Goal: Task Accomplishment & Management: Complete application form

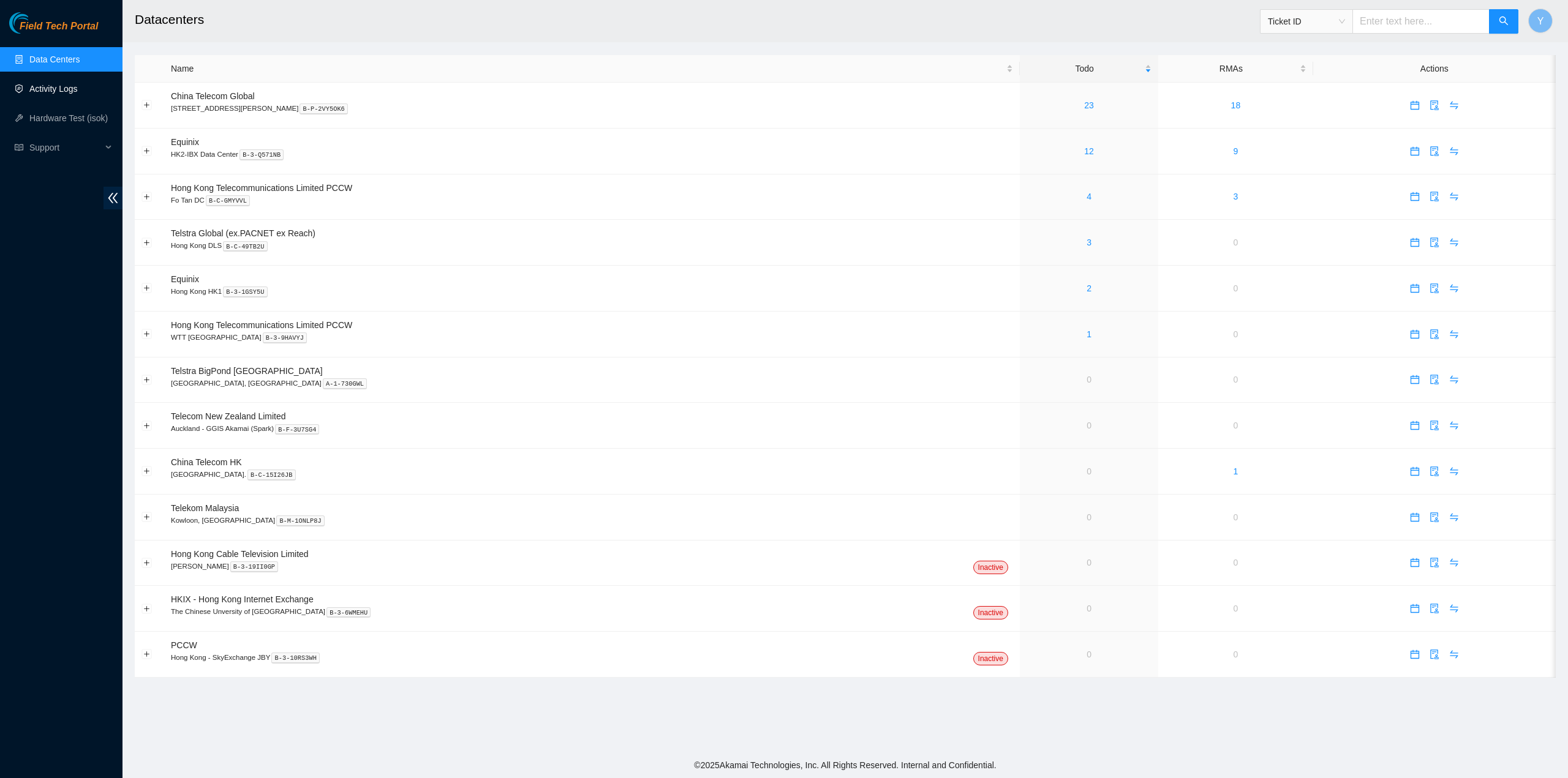
click at [75, 85] on link "Activity Logs" at bounding box center [54, 88] width 49 height 10
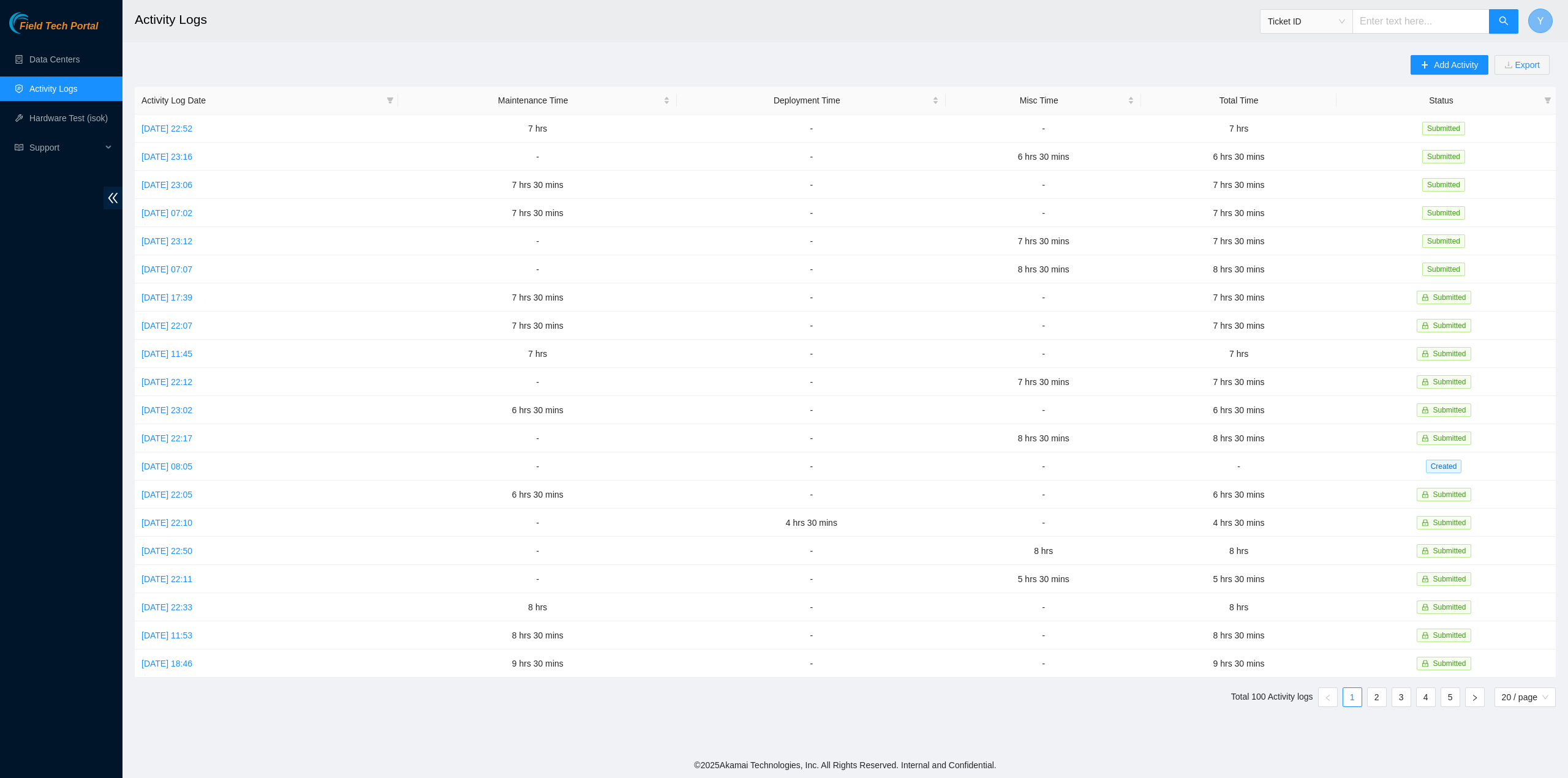
click at [1537, 17] on span "Y" at bounding box center [1540, 21] width 7 height 15
click at [1443, 65] on span "Add Activity" at bounding box center [1455, 65] width 44 height 13
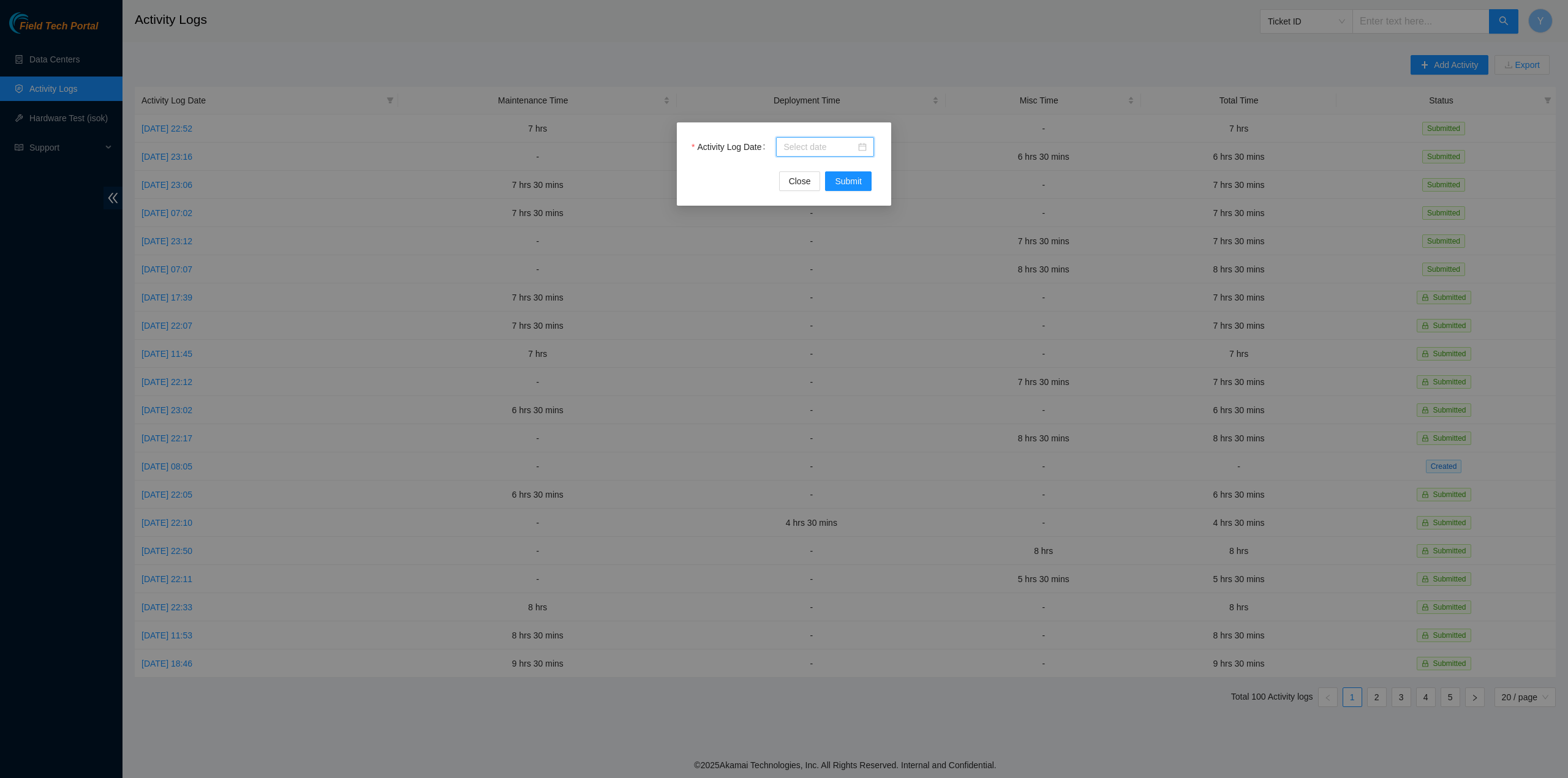
click at [806, 144] on input "Activity Log Date" at bounding box center [819, 147] width 72 height 13
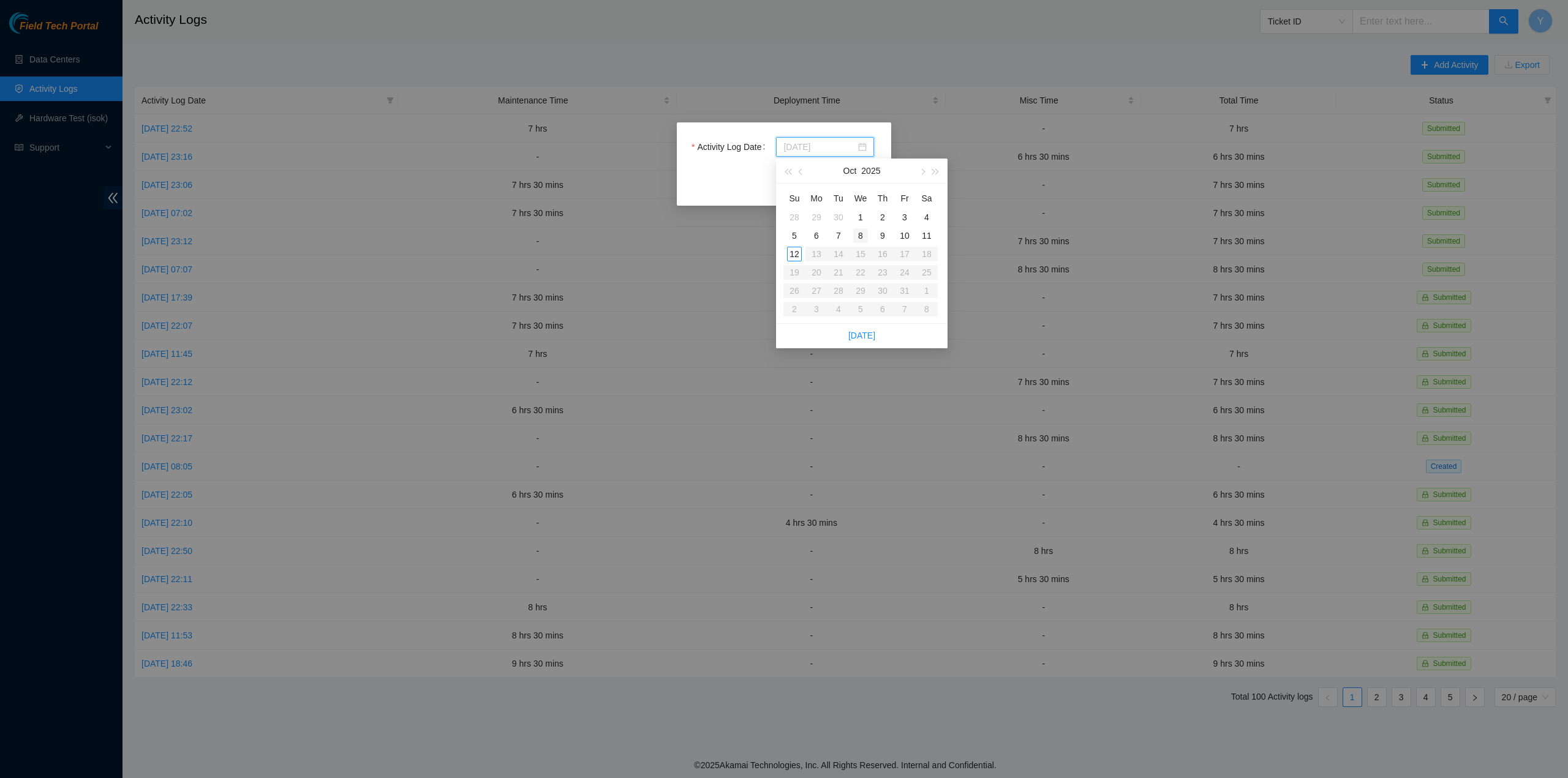
type input "2025-10-08"
click at [854, 235] on div "8" at bounding box center [860, 235] width 15 height 15
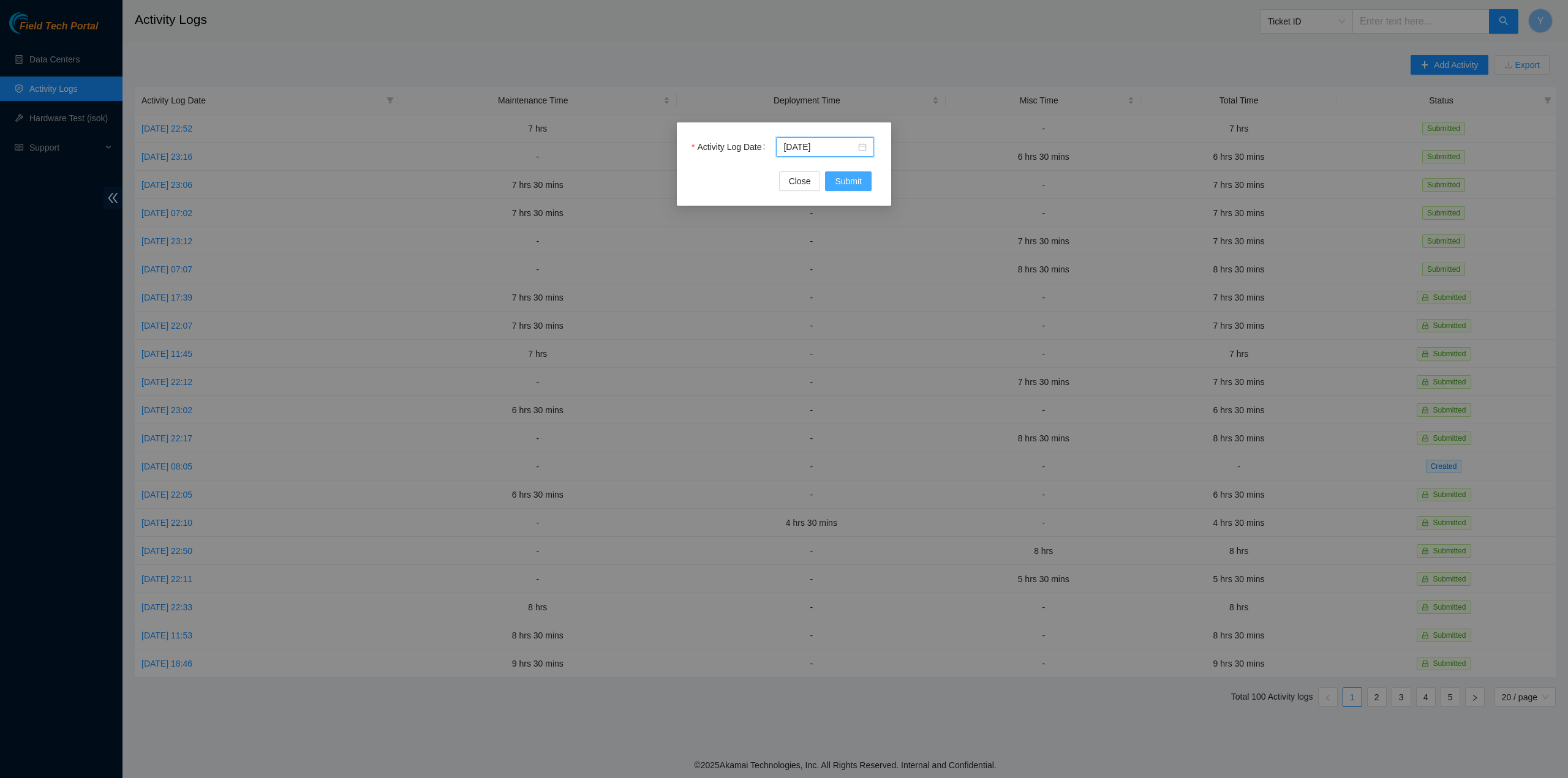
click at [835, 188] on button "Submit" at bounding box center [848, 181] width 46 height 20
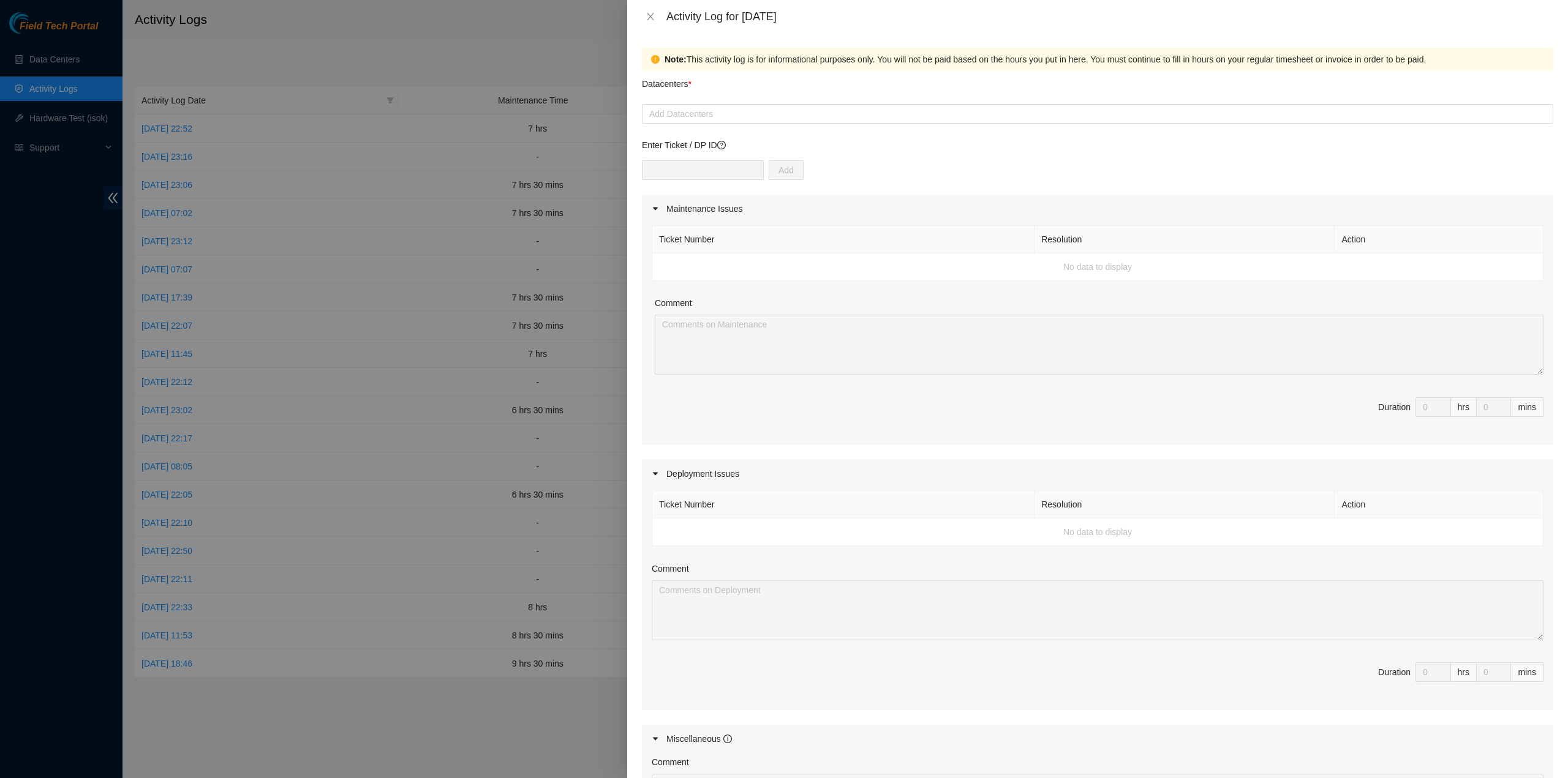
click at [770, 102] on div "Datacenters *" at bounding box center [1097, 88] width 911 height 33
click at [769, 124] on form "Datacenters * Add Datacenters Enter Ticket / DP ID Add Maintenance Issues Ticke…" at bounding box center [1097, 536] width 911 height 929
drag, startPoint x: 763, startPoint y: 115, endPoint x: 760, endPoint y: 121, distance: 6.7
click at [762, 117] on div at bounding box center [1097, 114] width 905 height 15
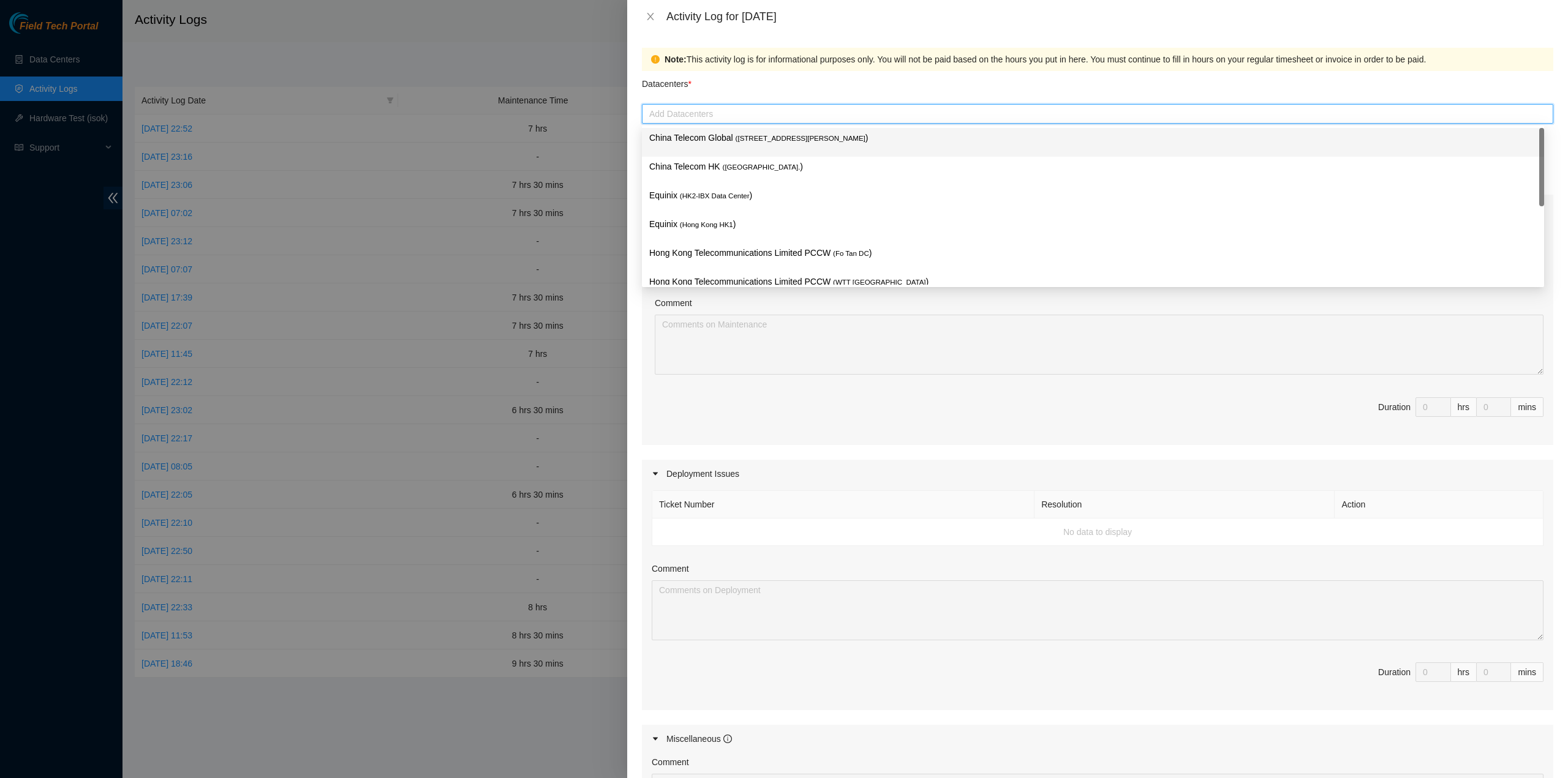
click at [747, 150] on div "China Telecom Global ( Room B11, 2/F, 18 Chun Yat Street, TKO , Hong Kong )" at bounding box center [1093, 142] width 887 height 23
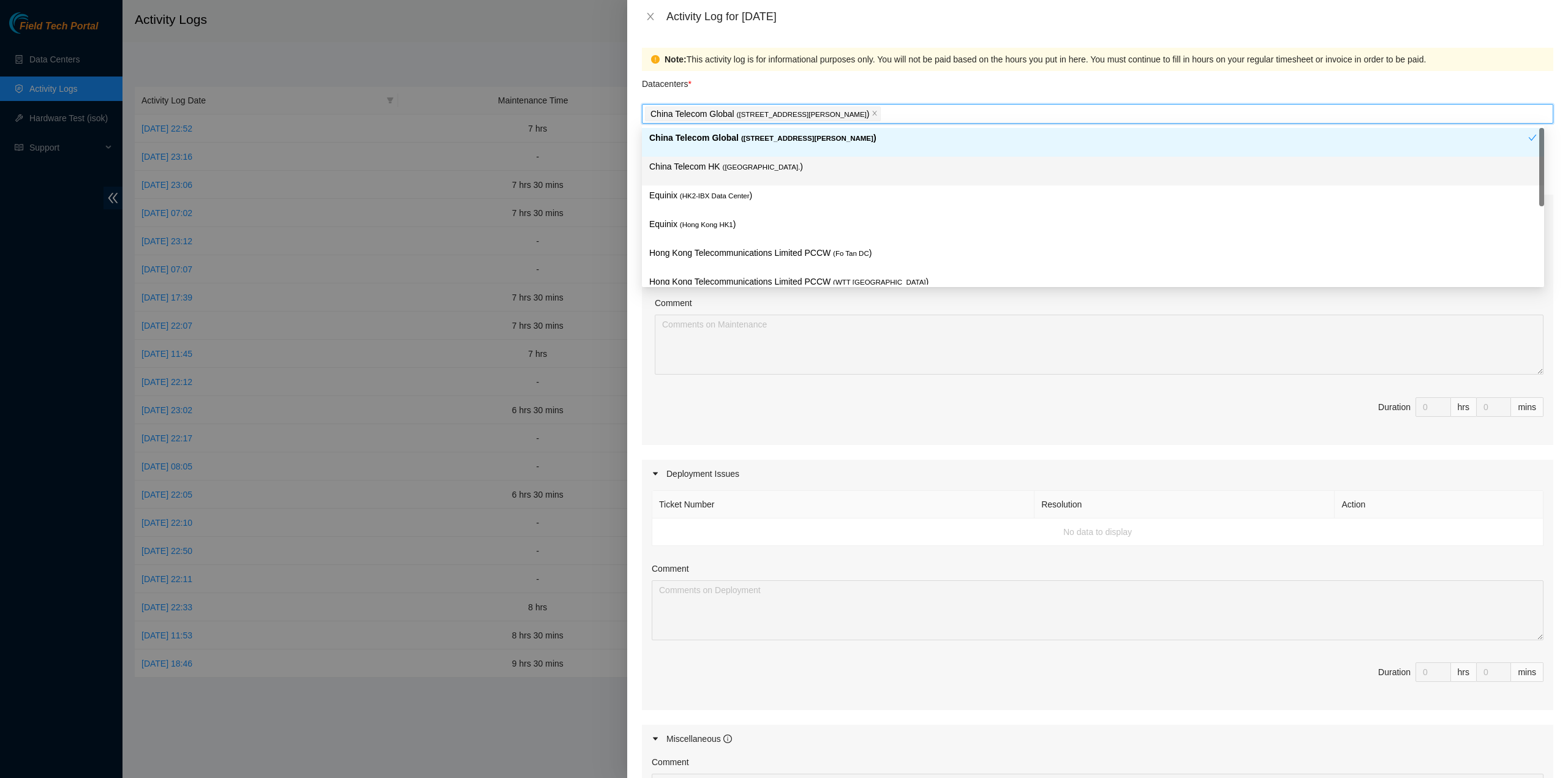
drag, startPoint x: 736, startPoint y: 166, endPoint x: 728, endPoint y: 188, distance: 23.4
click at [735, 167] on span "( Hong Kong." at bounding box center [762, 167] width 78 height 7
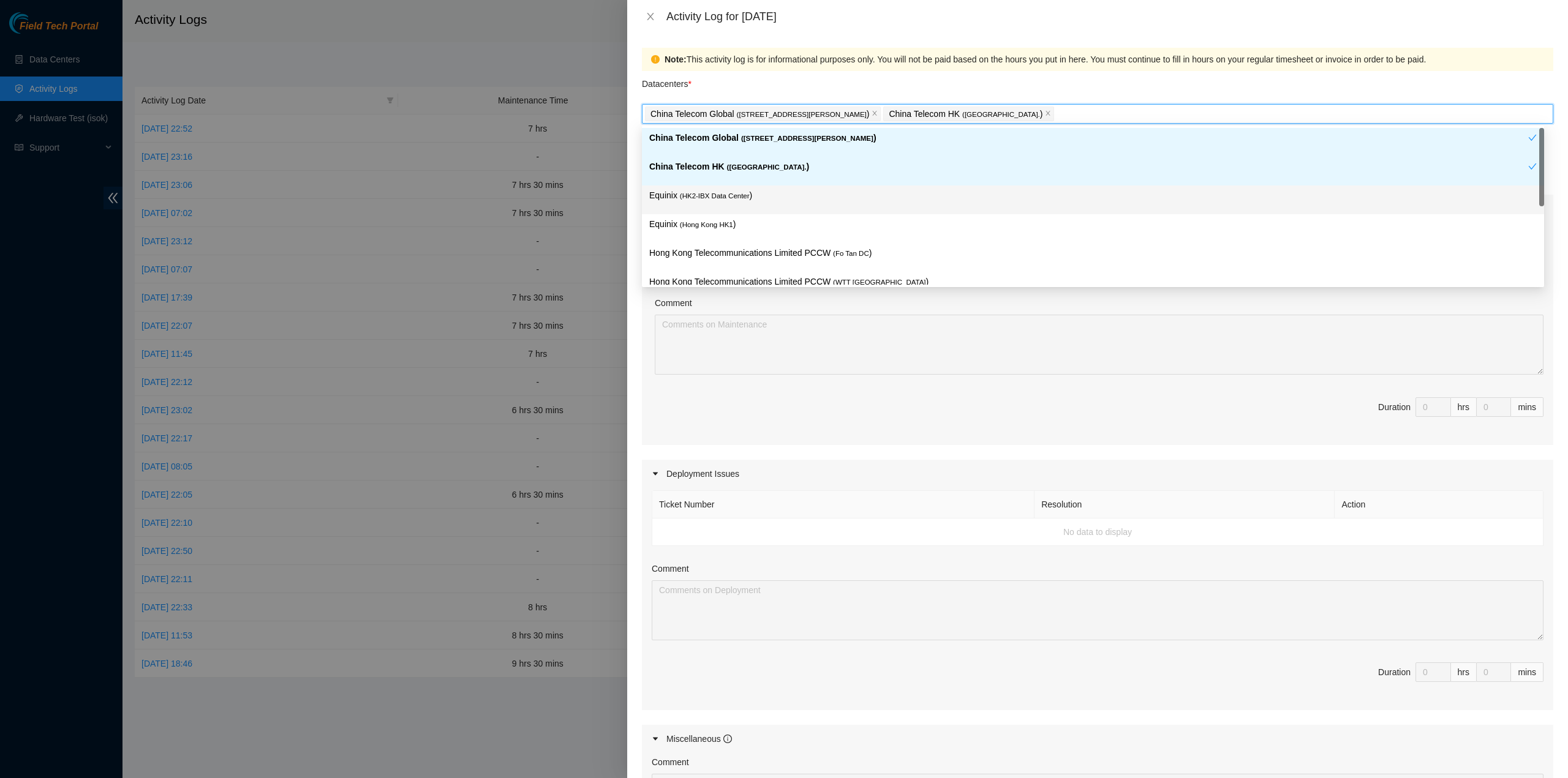
click at [728, 188] on p "Equinix ( HK2-IBX Data Center )" at bounding box center [1093, 195] width 887 height 14
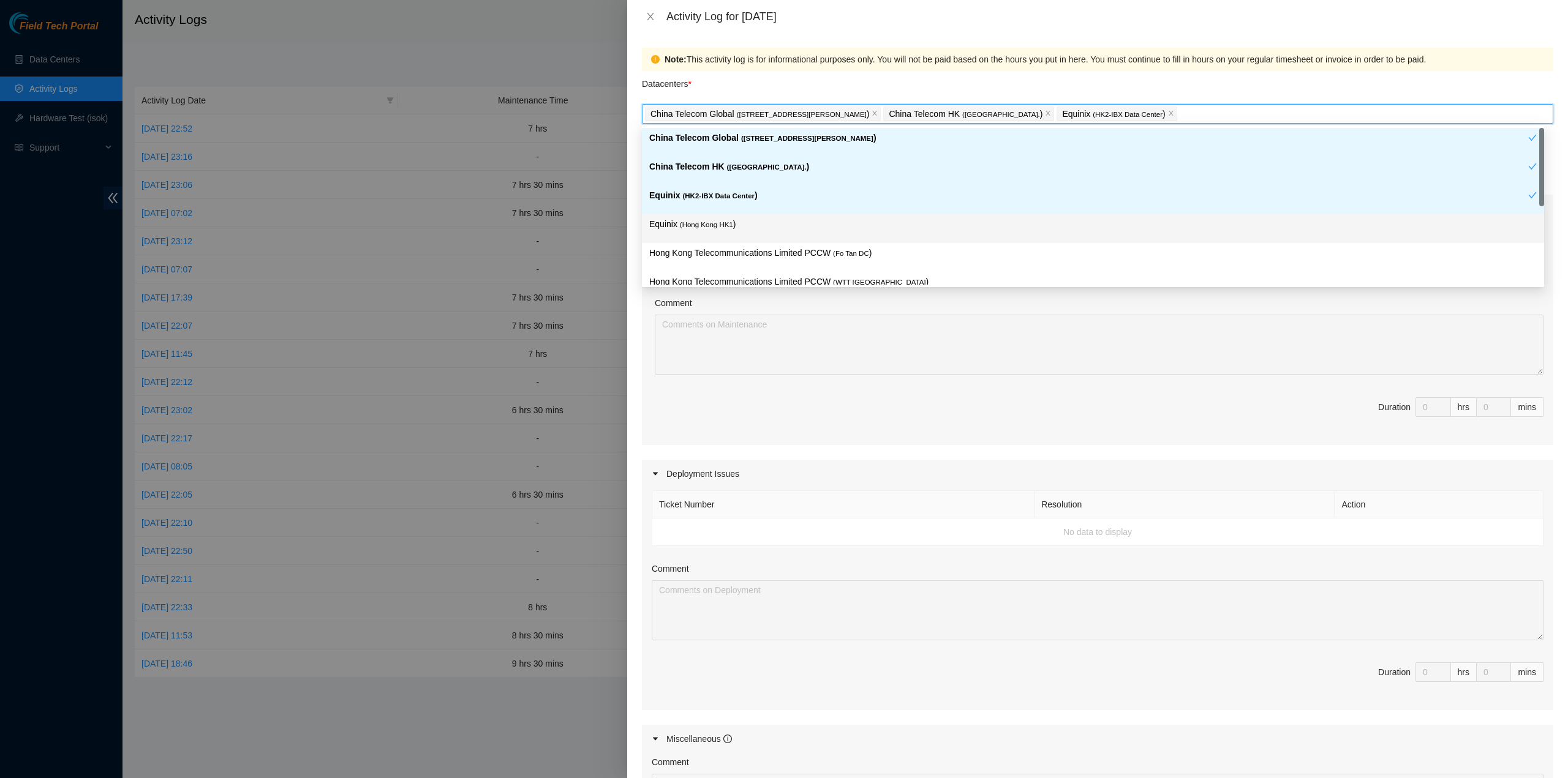
click at [720, 221] on span "( Hong Kong HK1" at bounding box center [706, 224] width 53 height 7
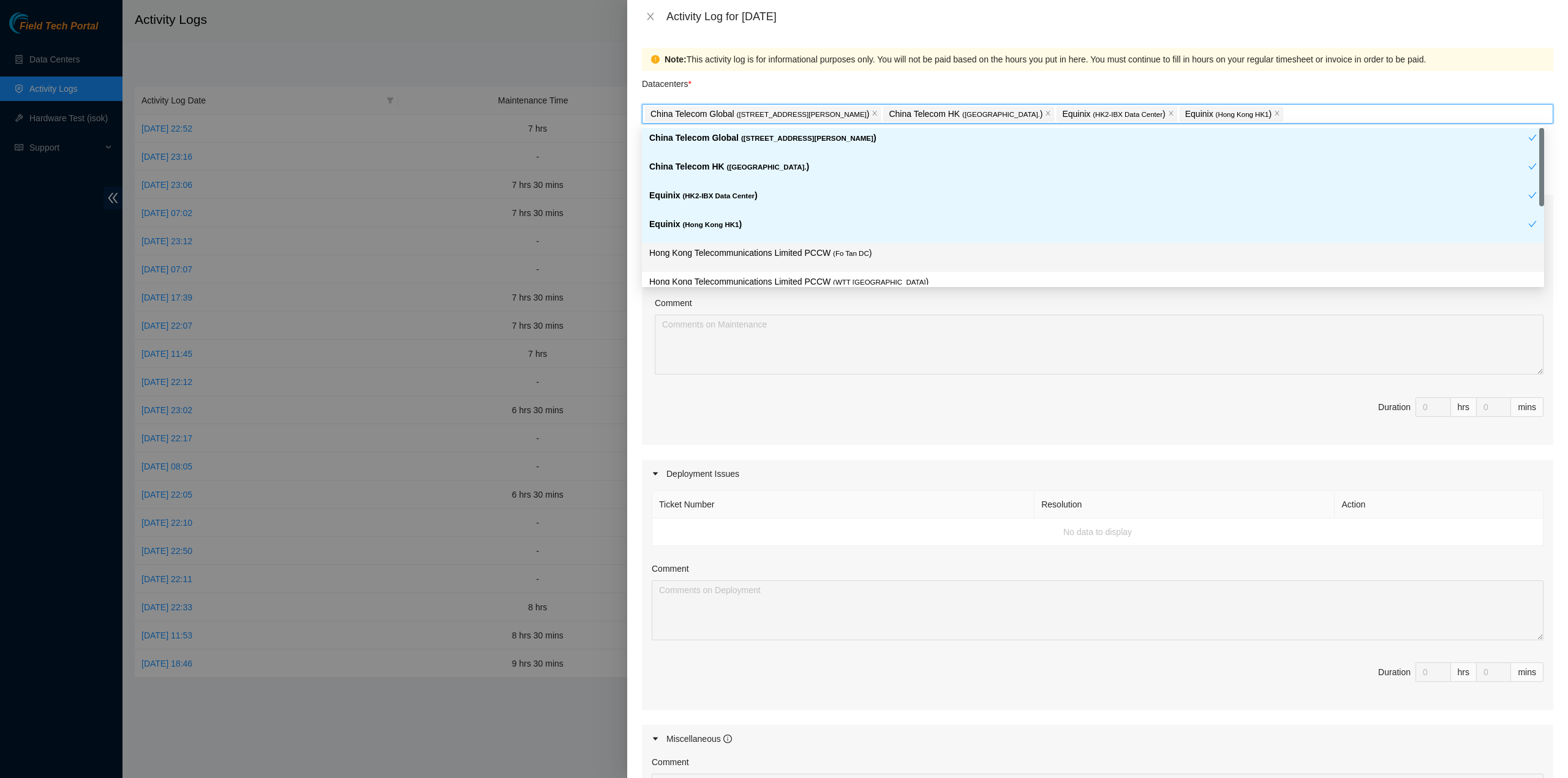
click at [728, 251] on p "Hong Kong Telecommunications Limited PCCW ( Fo Tan DC )" at bounding box center [1093, 253] width 887 height 14
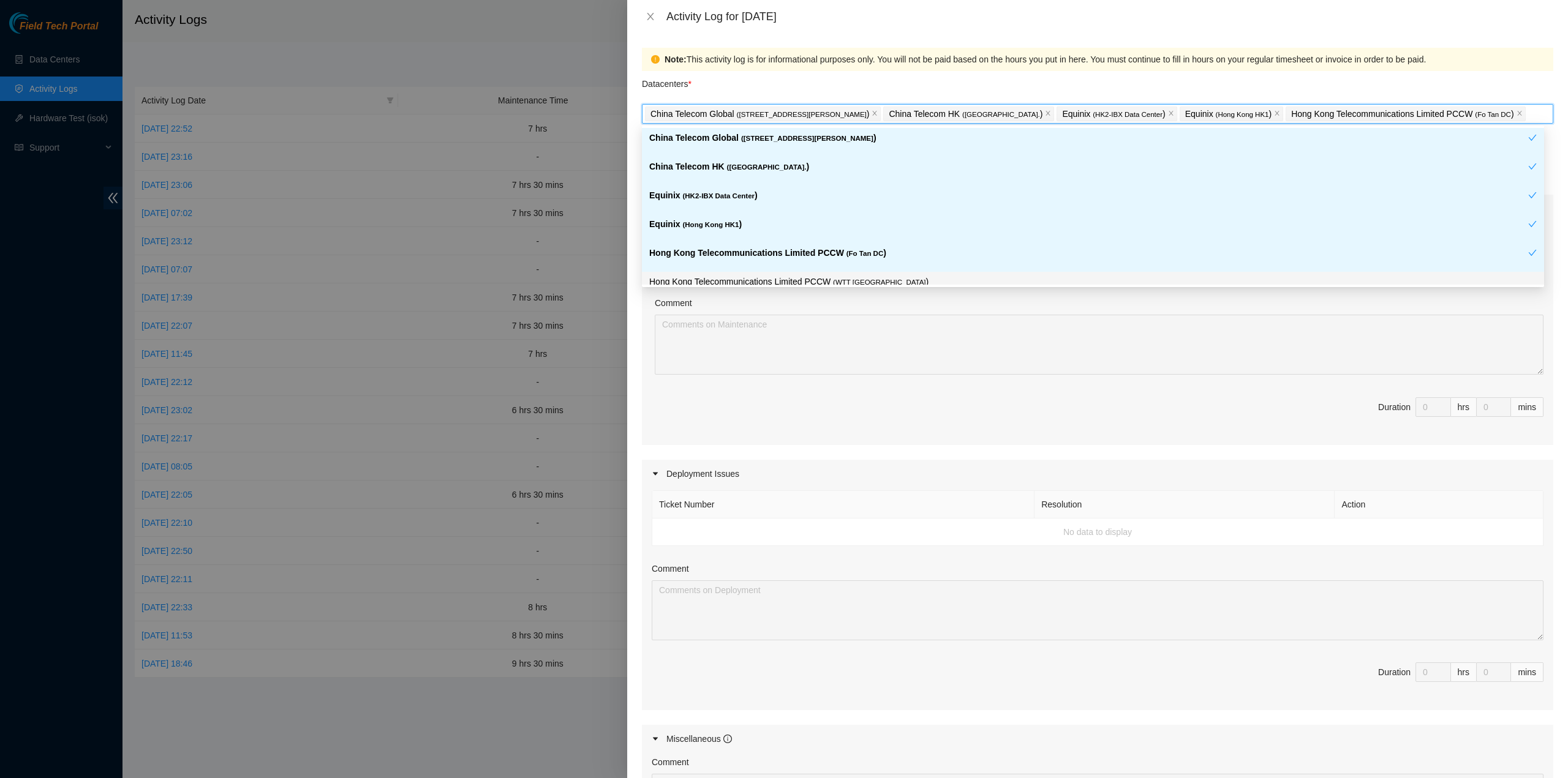
drag, startPoint x: 748, startPoint y: 274, endPoint x: 763, endPoint y: 277, distance: 15.3
click at [750, 275] on p "Hong Kong Telecommunications Limited PCCW ( WTT DC )" at bounding box center [1093, 282] width 887 height 14
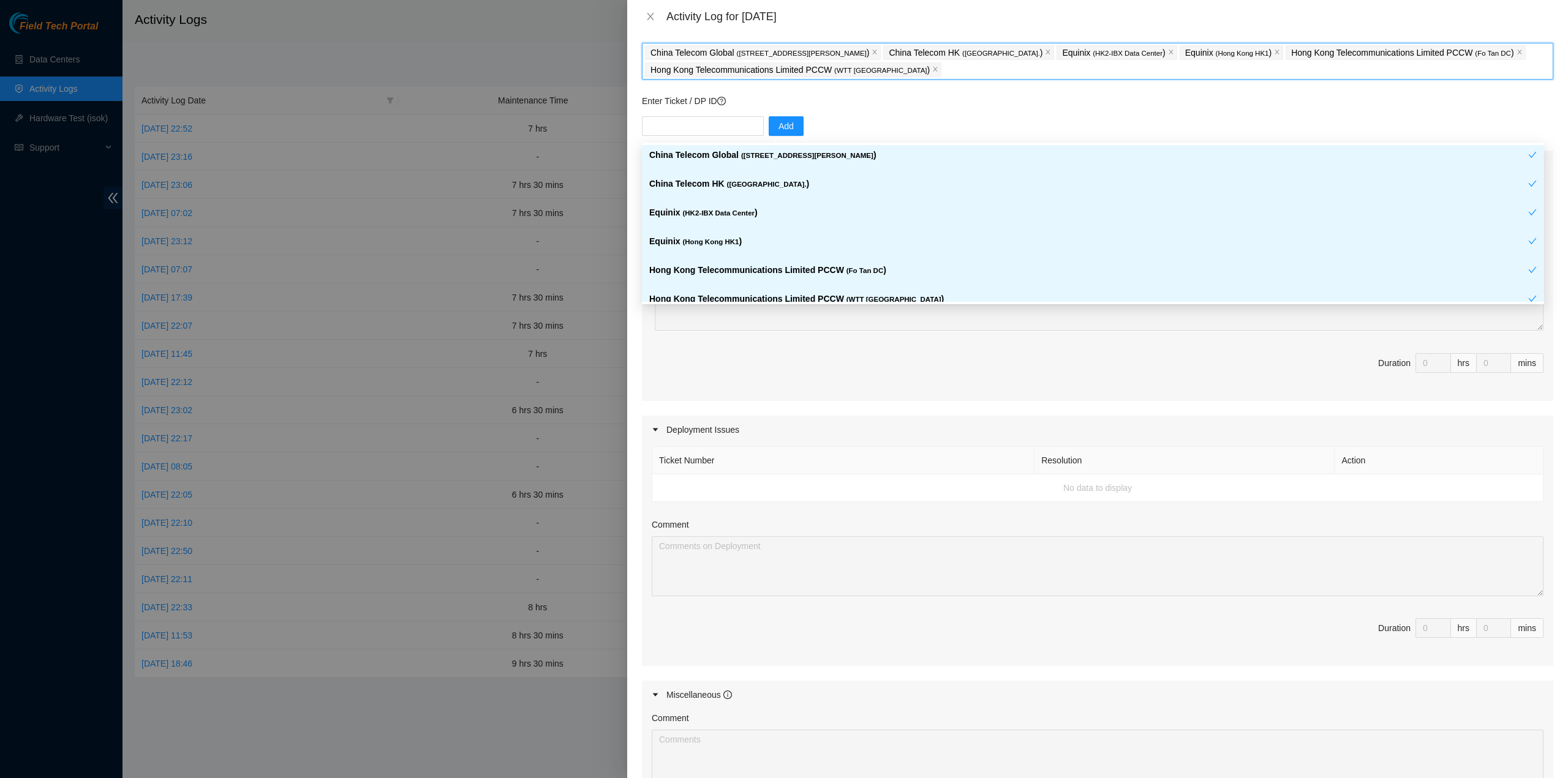
click at [926, 354] on div "Ticket Number Resolution Action No data to display Comment Duration 0 hrs 0 mins" at bounding box center [1097, 290] width 911 height 222
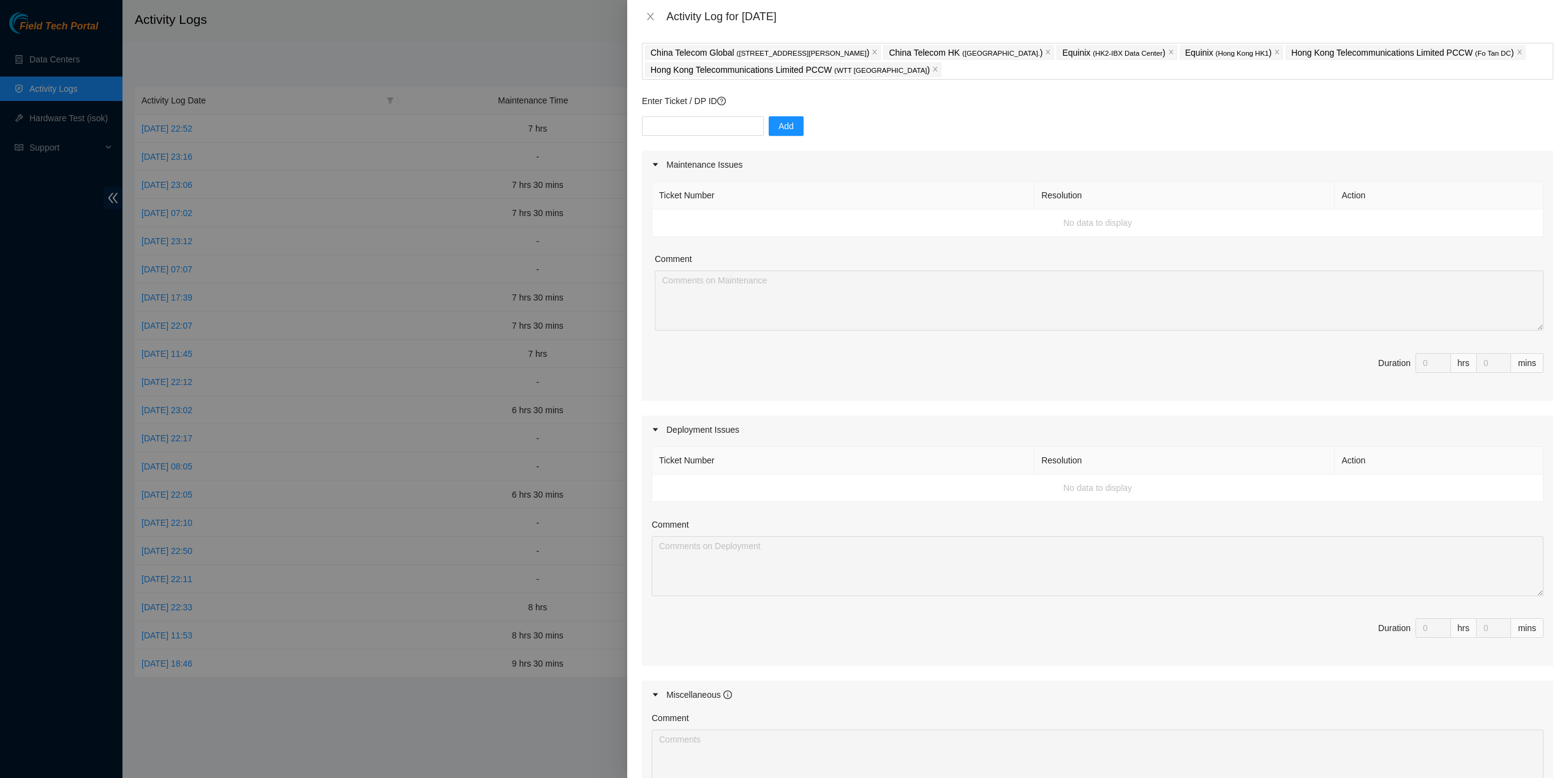
scroll to position [265, 0]
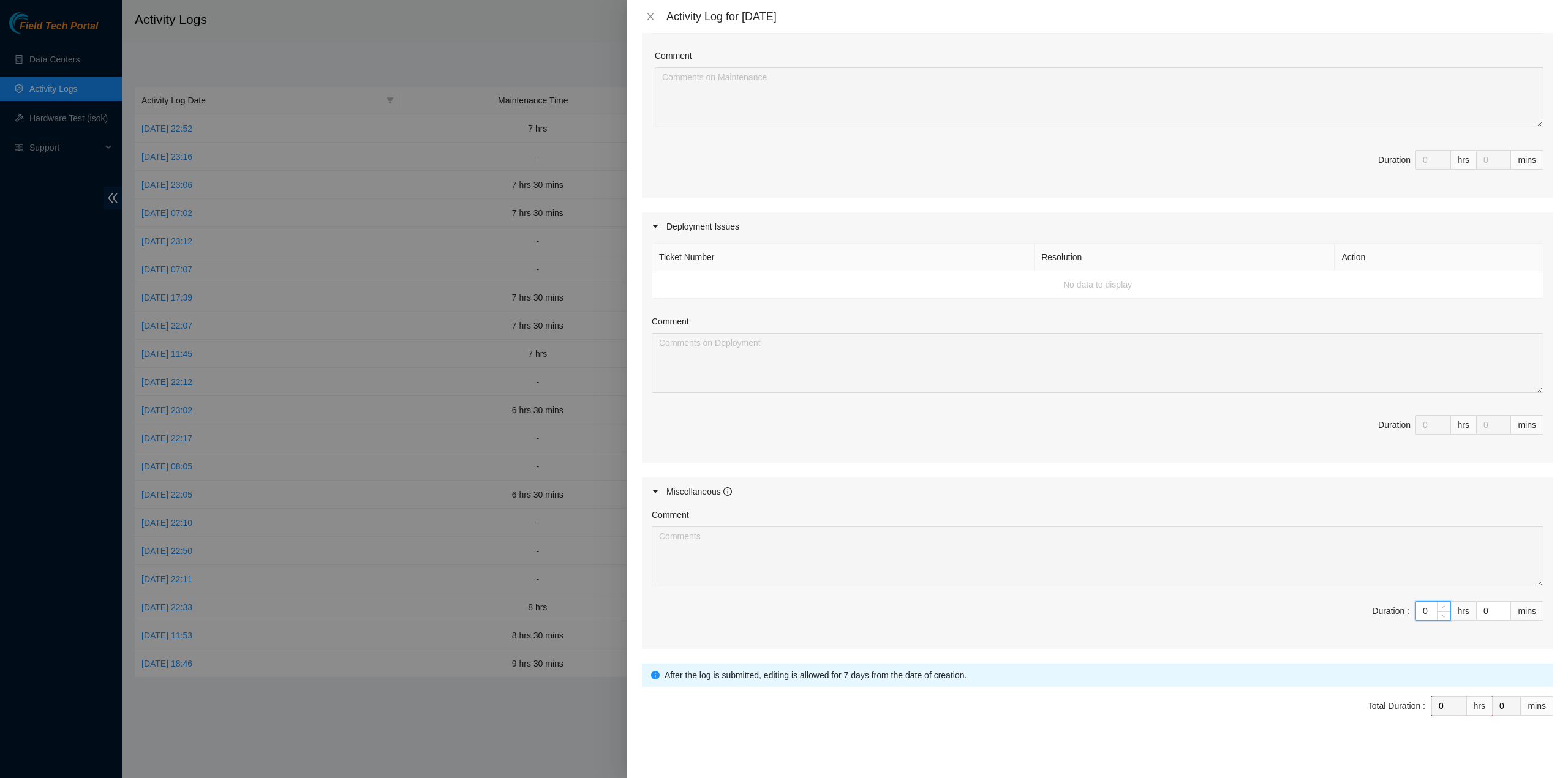
click at [1400, 601] on span "Duration : 0 hrs 0 mins" at bounding box center [1097, 618] width 892 height 35
drag, startPoint x: 1414, startPoint y: 609, endPoint x: 1390, endPoint y: 605, distance: 24.3
click at [1391, 606] on span "Duration : 0 hrs 0 mins" at bounding box center [1097, 618] width 892 height 35
type input "5"
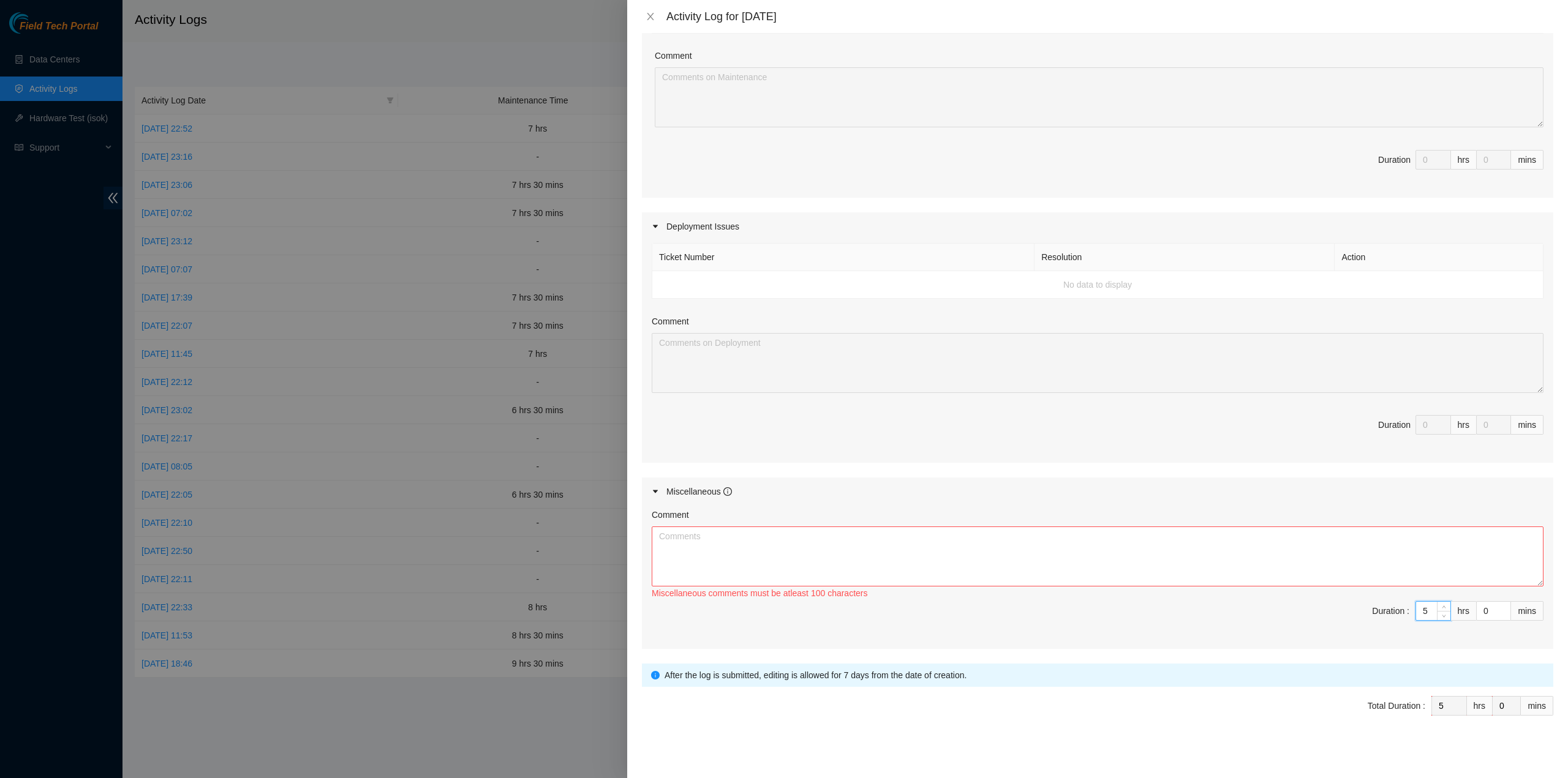
type input "5"
type input "3"
type input "30"
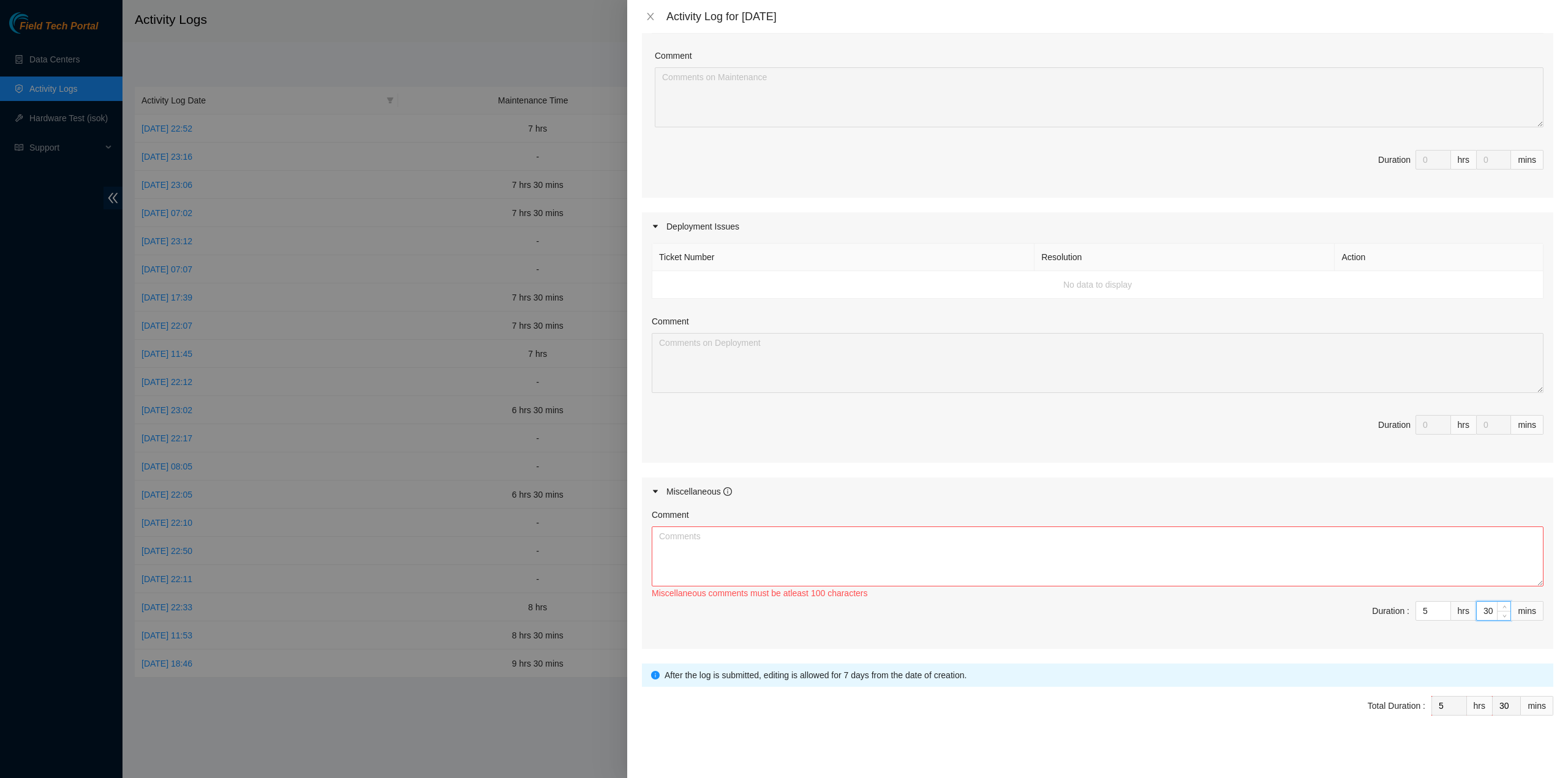
type input "30"
drag, startPoint x: 784, startPoint y: 490, endPoint x: 790, endPoint y: 523, distance: 33.5
click at [784, 491] on div "Miscellaneous" at bounding box center [1097, 491] width 911 height 28
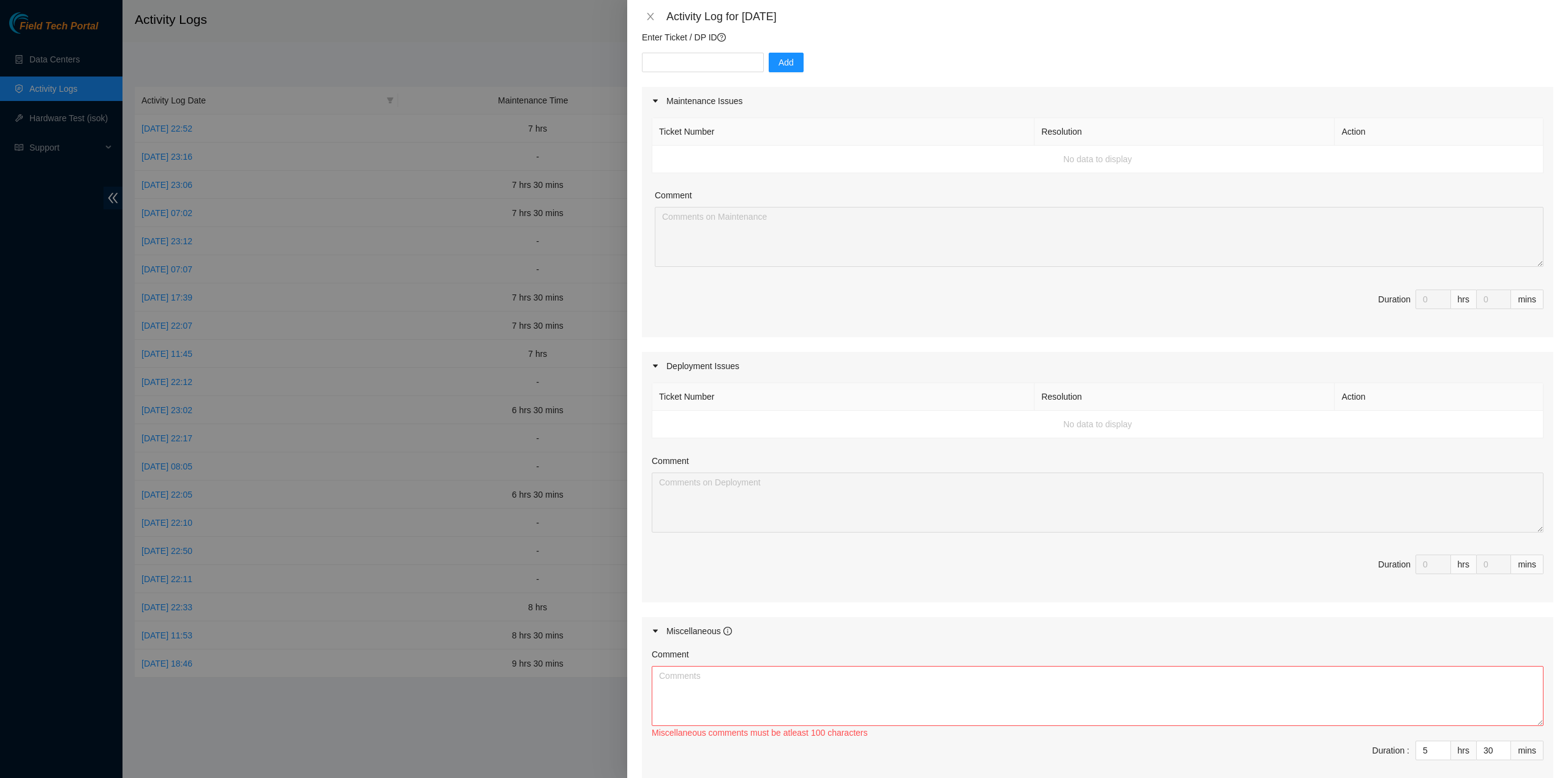
click at [783, 539] on div "Maintenance Issues Ticket Number Resolution Action No data to display Comment D…" at bounding box center [1097, 438] width 911 height 702
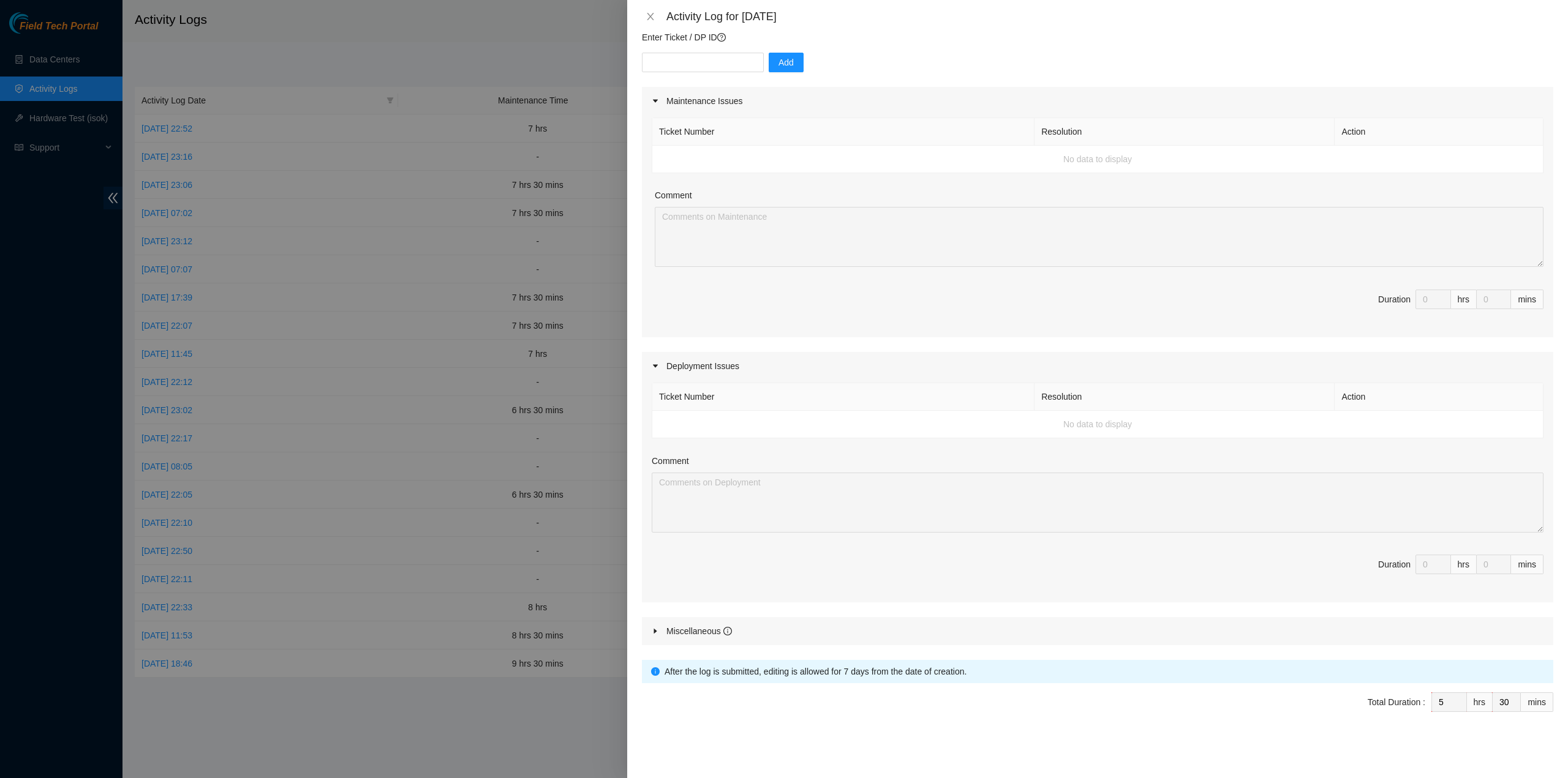
scroll to position [122, 0]
click at [771, 629] on div "Miscellaneous" at bounding box center [1097, 633] width 911 height 28
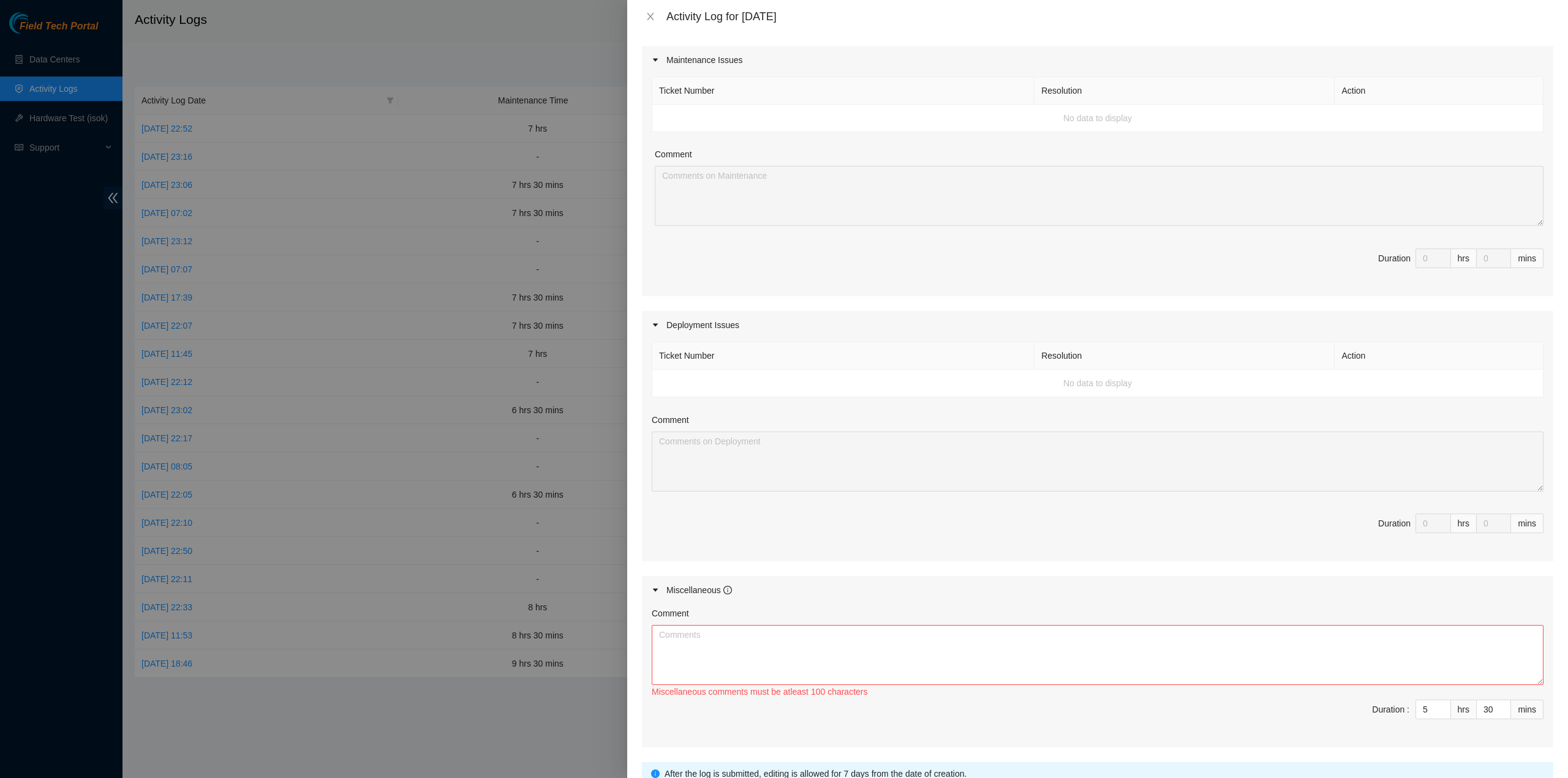
scroll to position [265, 0]
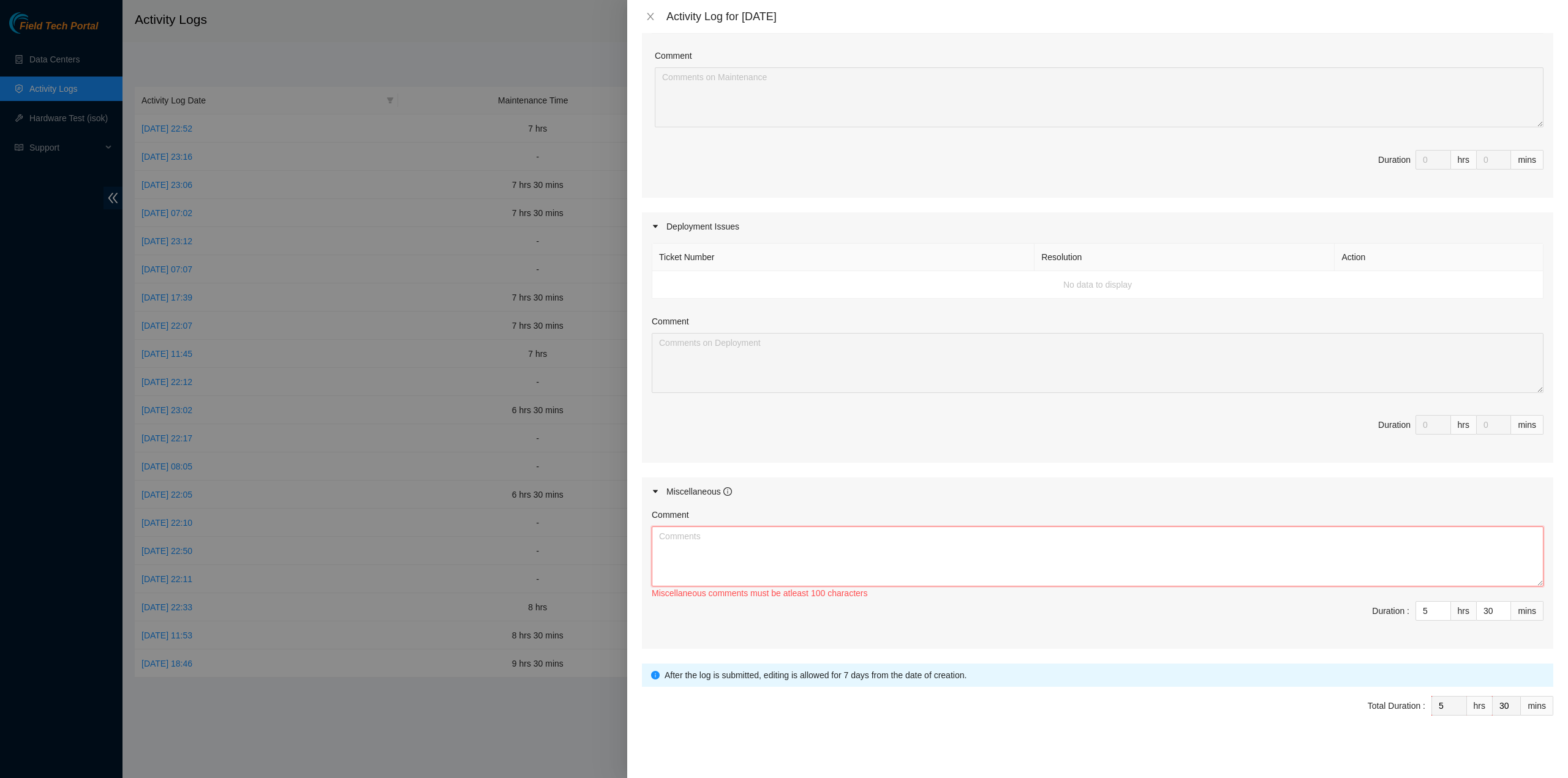
click at [714, 547] on textarea "Comment" at bounding box center [1097, 557] width 892 height 60
paste textarea "B-V-5QMQDIY ; Ticket B-V-5MEAT9B"
paste textarea "- B-W-15GNYW5"
paste textarea "RMA B-W-16G153E & B-W-16G576N - R&R"
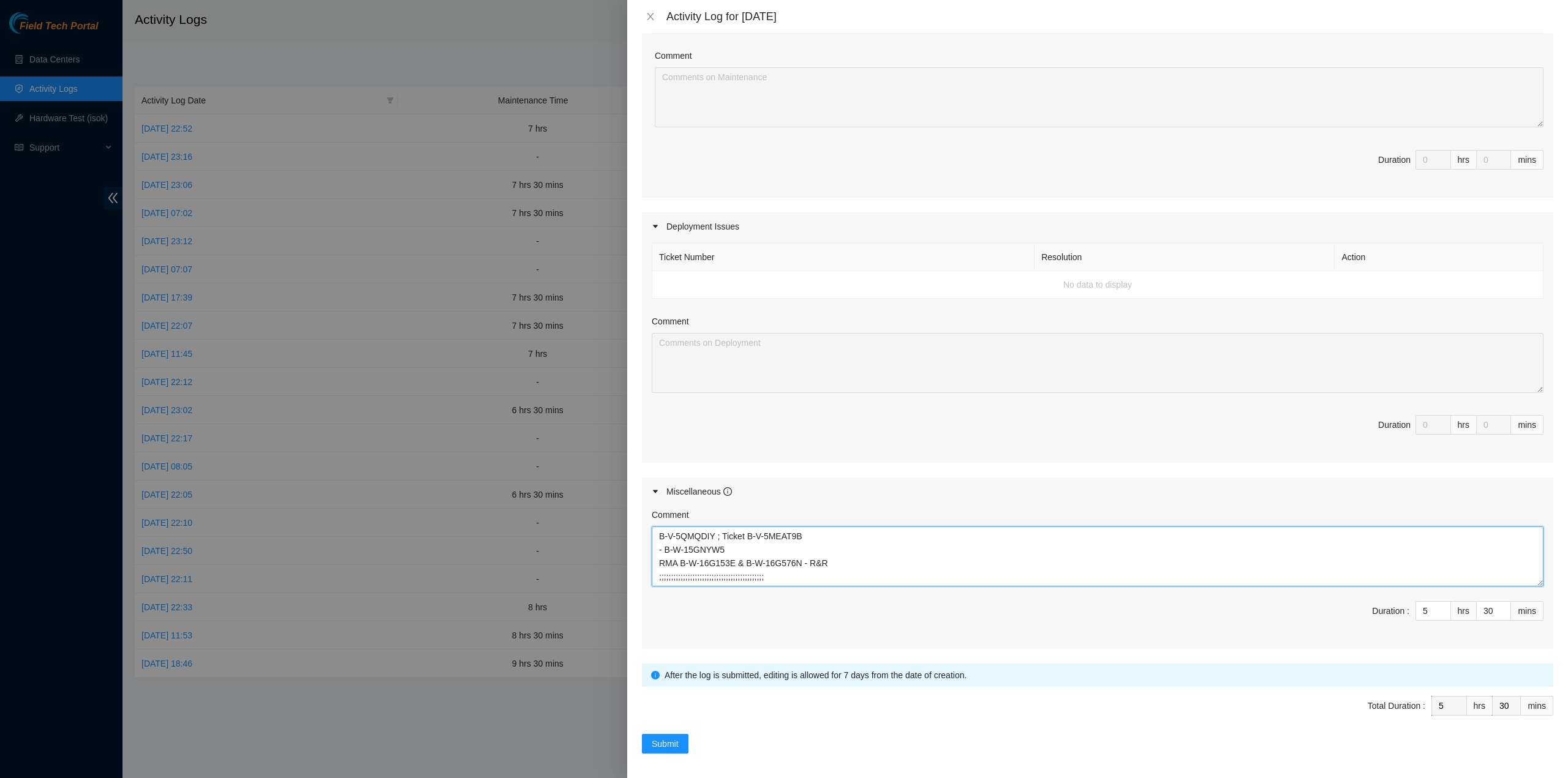
type textarea "B-V-5QMQDIY ; Ticket B-V-5MEAT9B - B-W-15GNYW5 RMA B-W-16G153E & B-W-16G576N - …"
type input "6"
click at [659, 738] on span "Submit" at bounding box center [664, 743] width 27 height 13
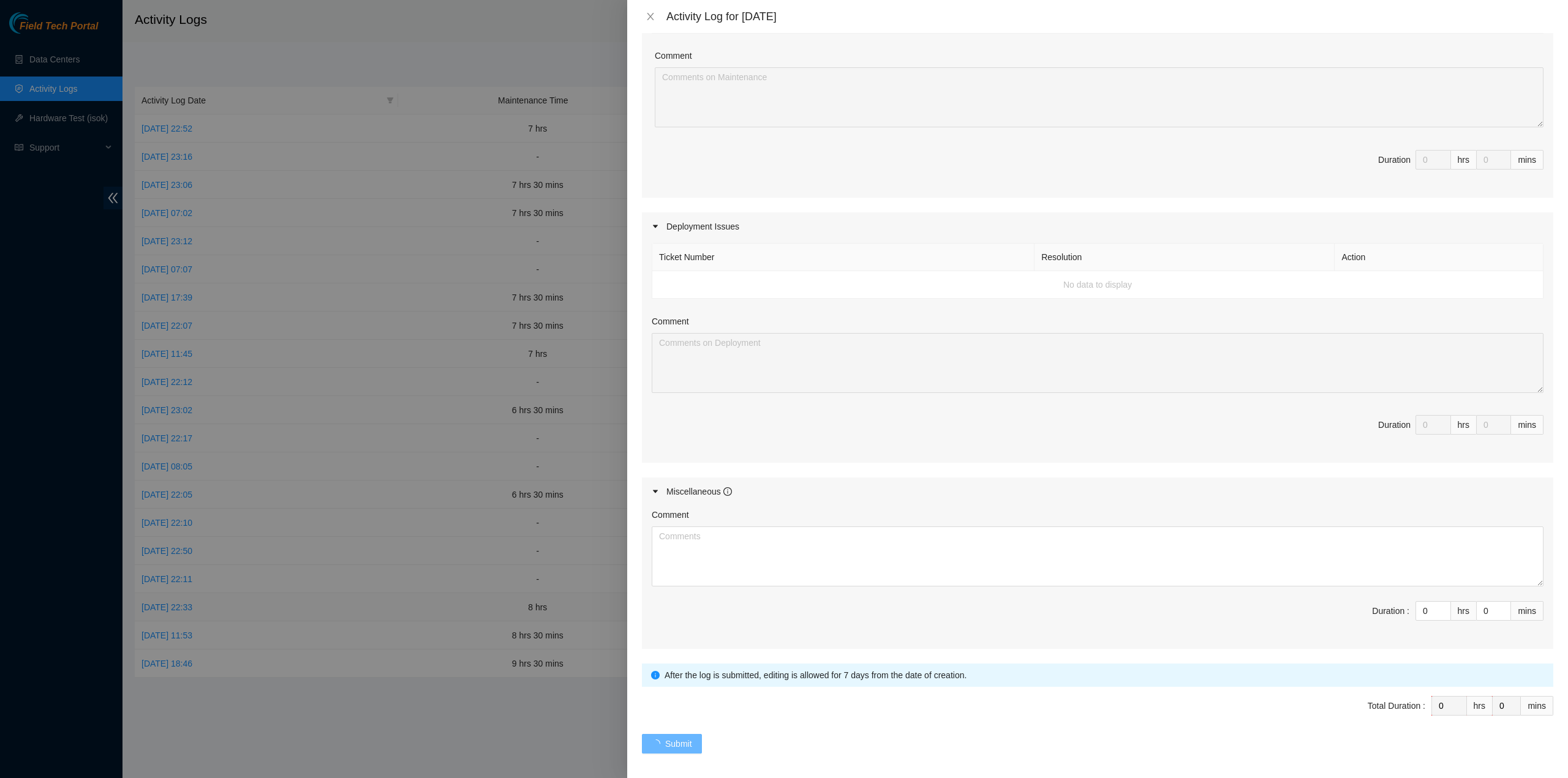
scroll to position [0, 0]
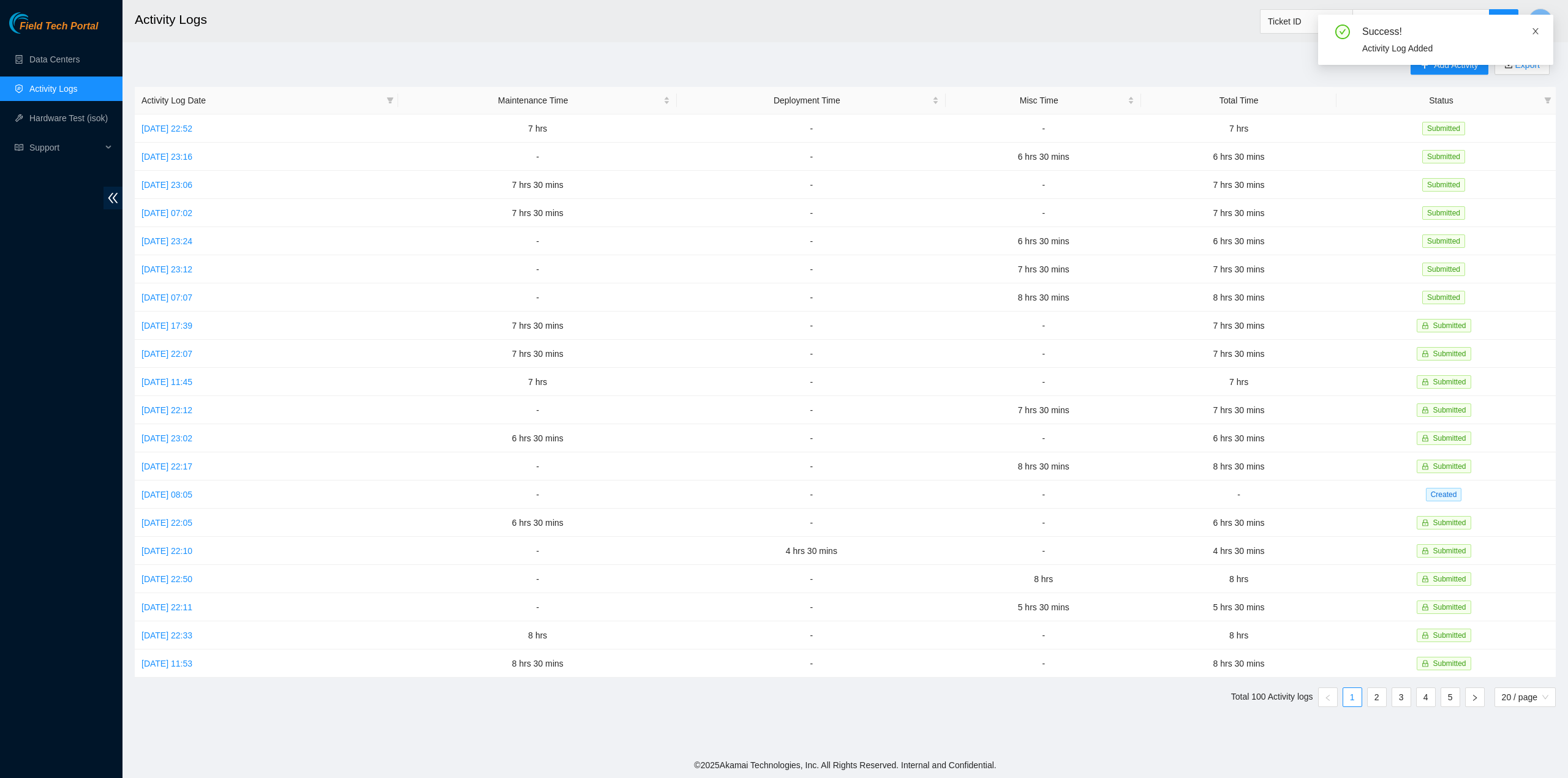
click at [1534, 29] on icon "close" at bounding box center [1536, 32] width 9 height 9
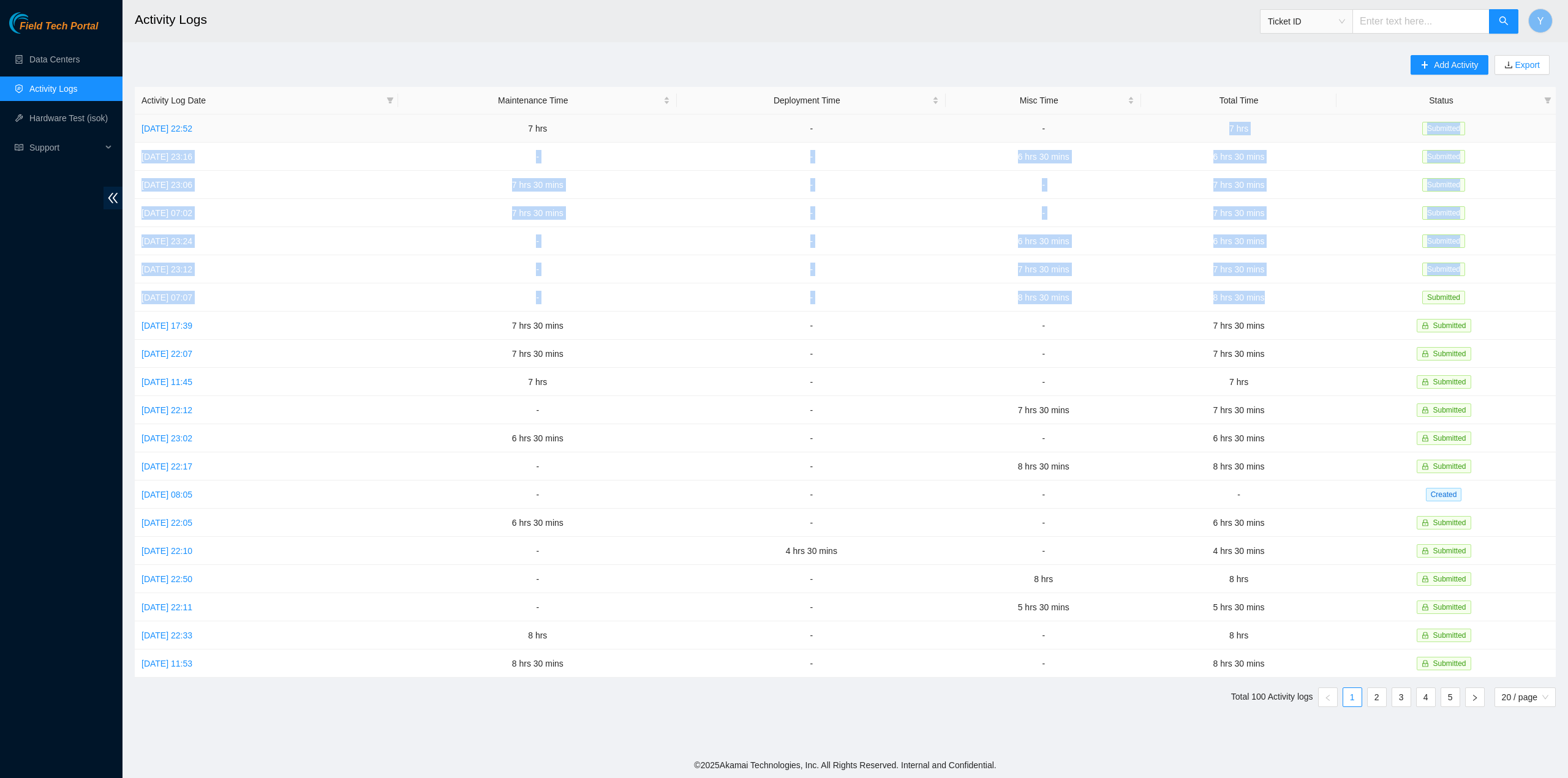
drag, startPoint x: 1276, startPoint y: 290, endPoint x: 1216, endPoint y: 133, distance: 168.1
click at [1216, 133] on tbody "Sun, 12 Oct 2025 22:52 7 hrs - - 7 hrs Submitted Sat, 11 Oct 2025 23:16 - - 6 h…" at bounding box center [845, 396] width 1421 height 563
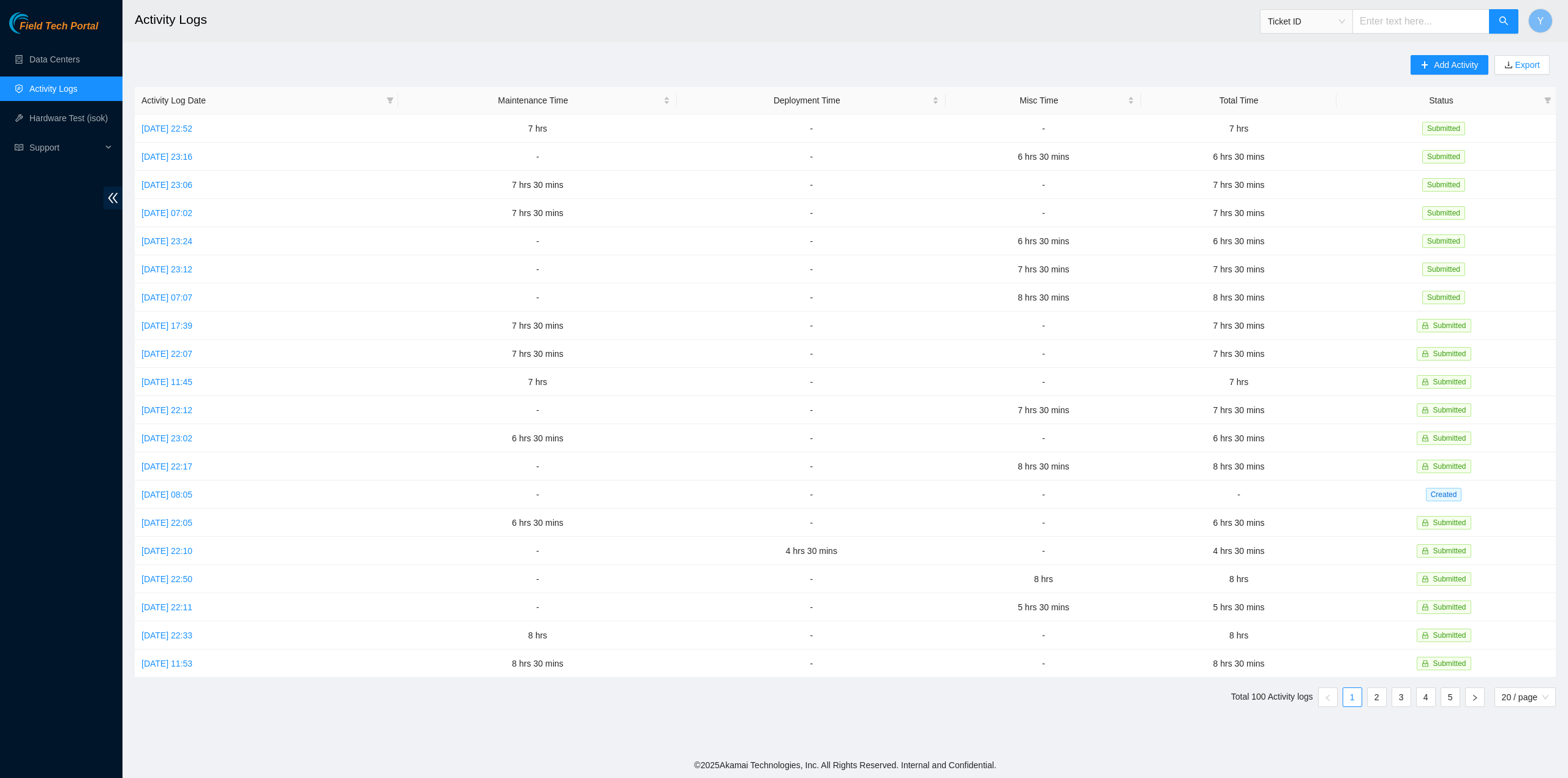
click at [678, 61] on div "Add Activity Export Activity Log Date Maintenance Time Deployment Time Misc Tim…" at bounding box center [845, 386] width 1421 height 662
click at [1535, 16] on button "Y" at bounding box center [1539, 21] width 24 height 24
click at [1440, 117] on link "Logout" at bounding box center [1427, 121] width 26 height 10
